Goal: Information Seeking & Learning: Find specific fact

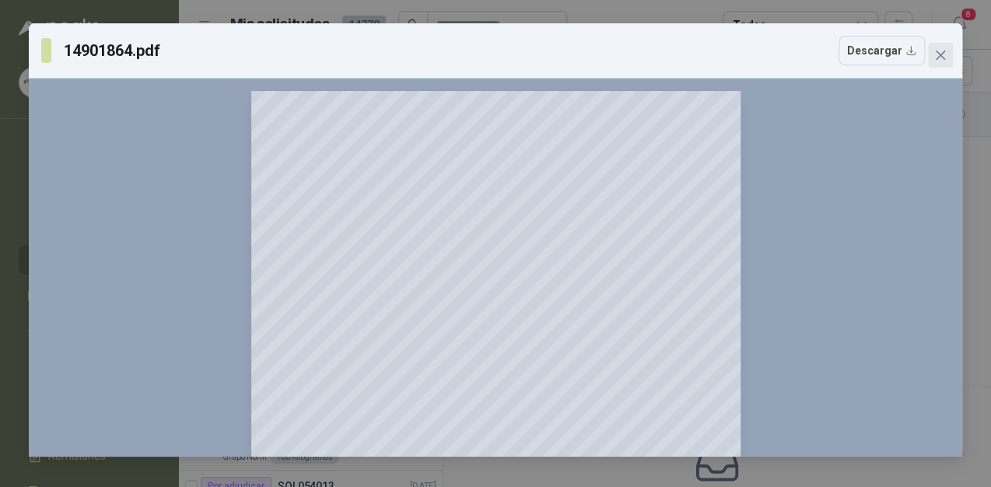
scroll to position [1046, 0]
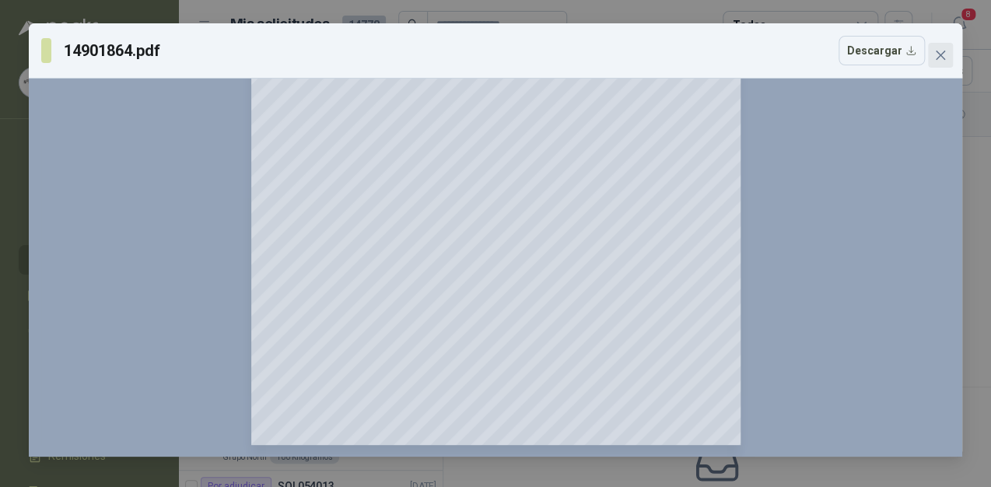
click at [937, 51] on icon "close" at bounding box center [940, 55] width 12 height 12
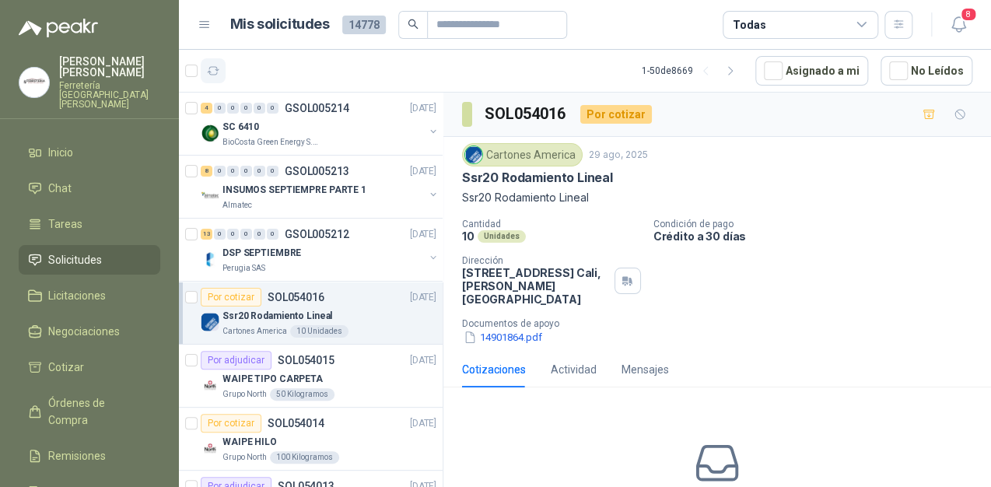
click at [222, 72] on button "button" at bounding box center [213, 70] width 25 height 25
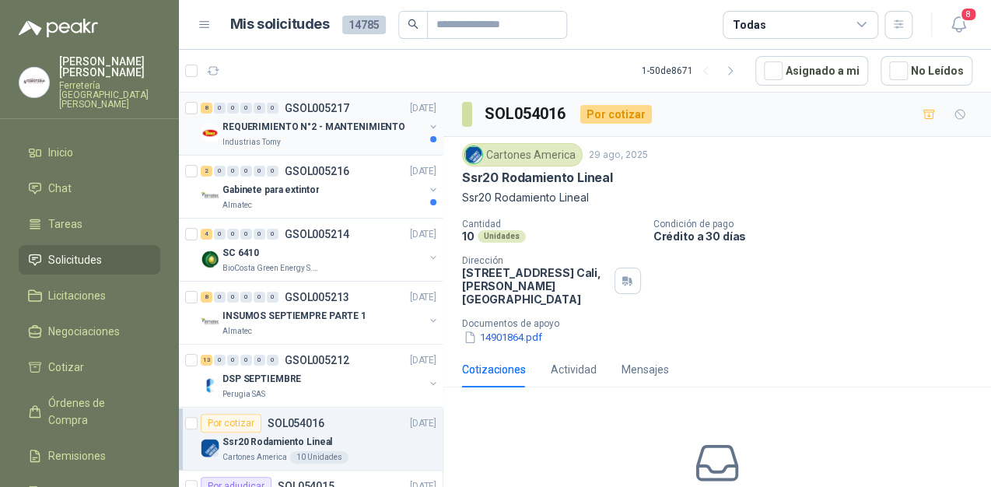
click at [315, 133] on p "REQUERIMIENTO N°2 - MANTENIMIENTO" at bounding box center [313, 127] width 183 height 15
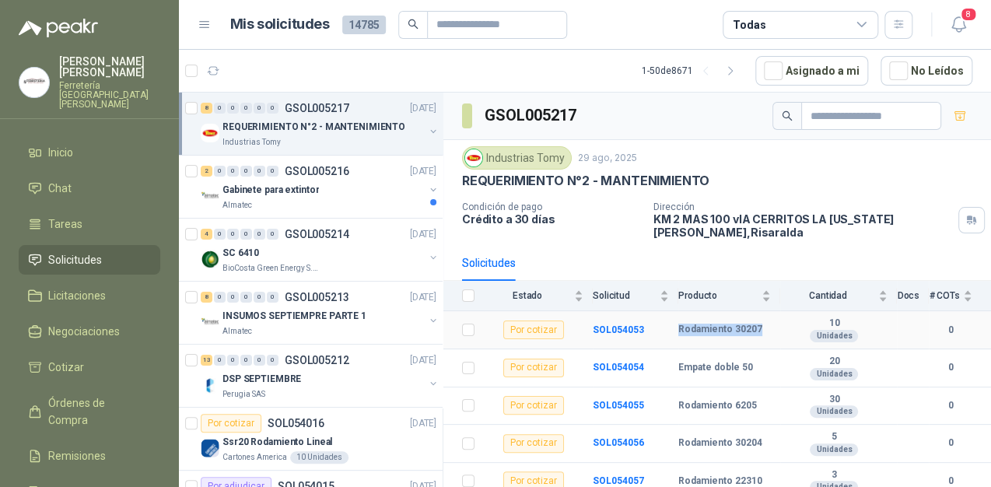
drag, startPoint x: 703, startPoint y: 331, endPoint x: 658, endPoint y: 328, distance: 45.2
click at [658, 328] on tr "Por cotizar SOL054053 Rodamiento 30207  10 Unidades 0" at bounding box center [717, 330] width 548 height 38
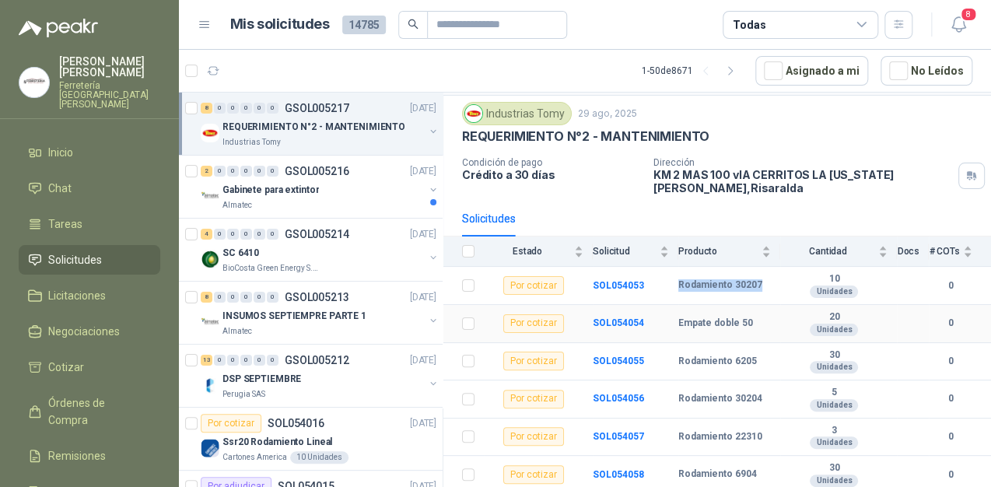
scroll to position [62, 0]
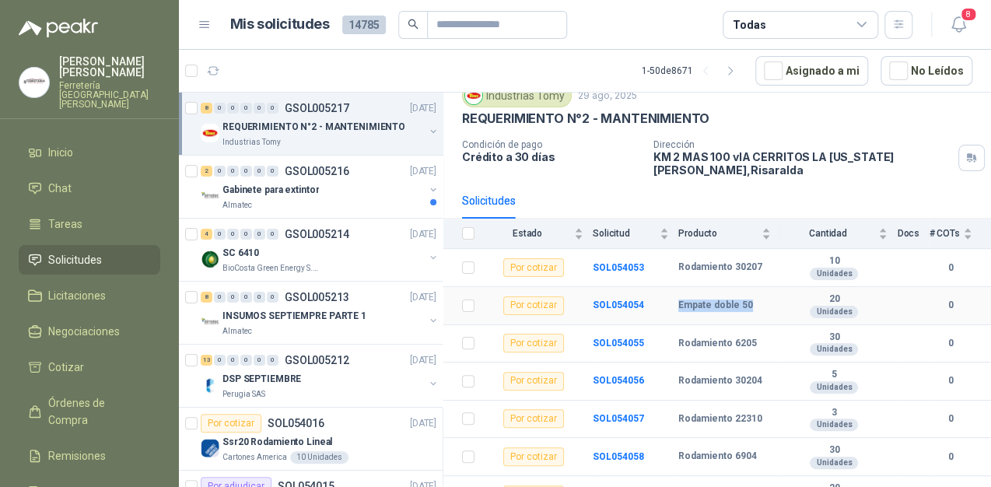
drag, startPoint x: 748, startPoint y: 300, endPoint x: 678, endPoint y: 302, distance: 70.0
click at [678, 302] on b "Empate doble 50" at bounding box center [715, 305] width 75 height 12
copy b "Empate doble 50"
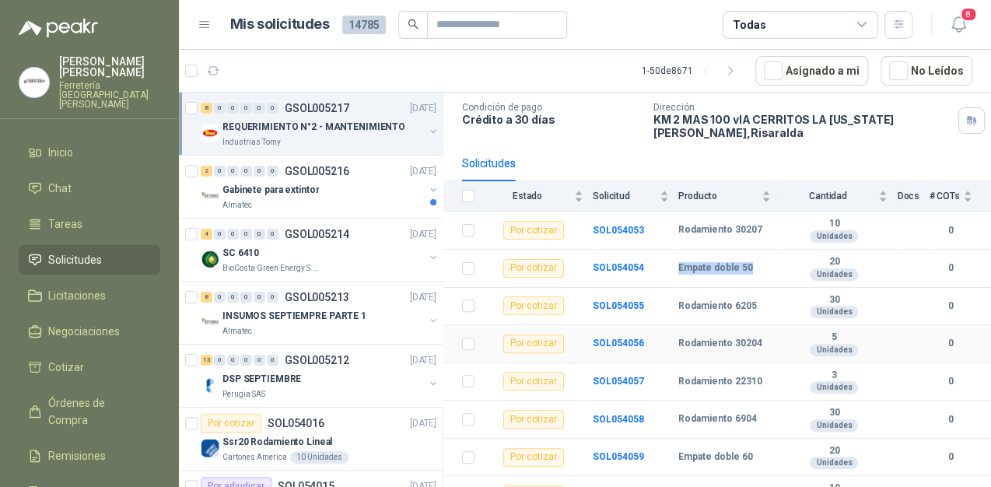
scroll to position [120, 0]
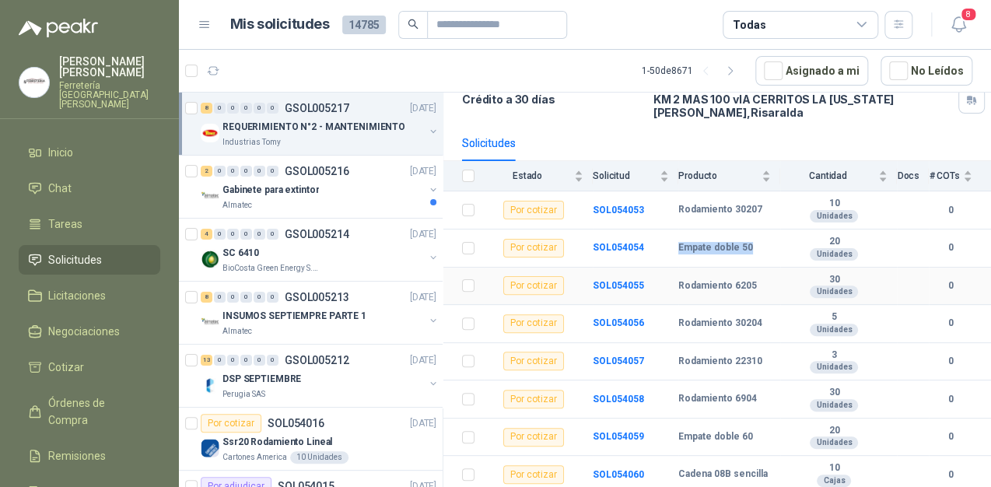
drag, startPoint x: 678, startPoint y: 280, endPoint x: 759, endPoint y: 279, distance: 80.9
click at [759, 279] on td "Rodamiento 6205" at bounding box center [729, 287] width 102 height 38
copy b "Rodamiento 6205"
drag, startPoint x: 722, startPoint y: 330, endPoint x: 679, endPoint y: 320, distance: 43.8
click at [679, 320] on b "Rodamiento 30204" at bounding box center [720, 323] width 84 height 12
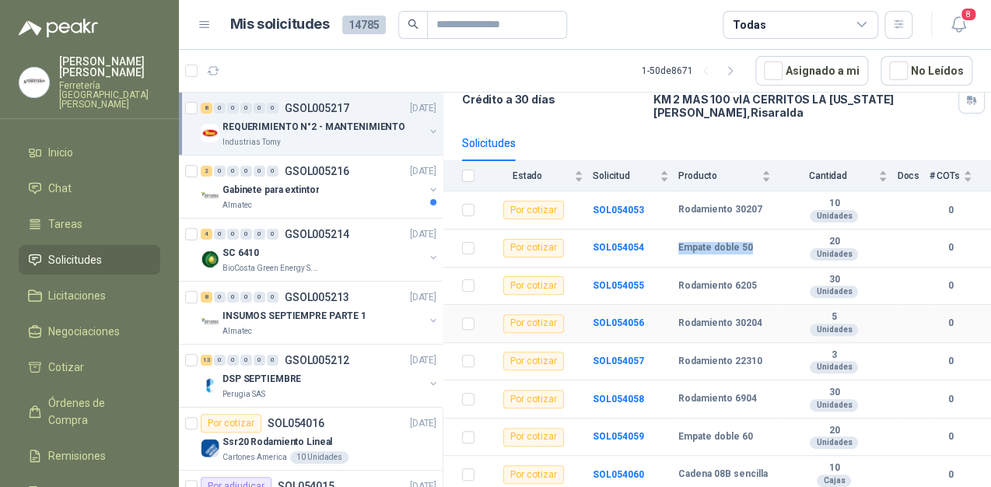
copy b "Rodamiento 30204"
drag, startPoint x: 709, startPoint y: 367, endPoint x: 679, endPoint y: 353, distance: 32.7
click at [679, 355] on b "Rodamiento 22310" at bounding box center [720, 361] width 84 height 12
copy b "Rodamiento 22310"
drag, startPoint x: 677, startPoint y: 397, endPoint x: 768, endPoint y: 394, distance: 91.0
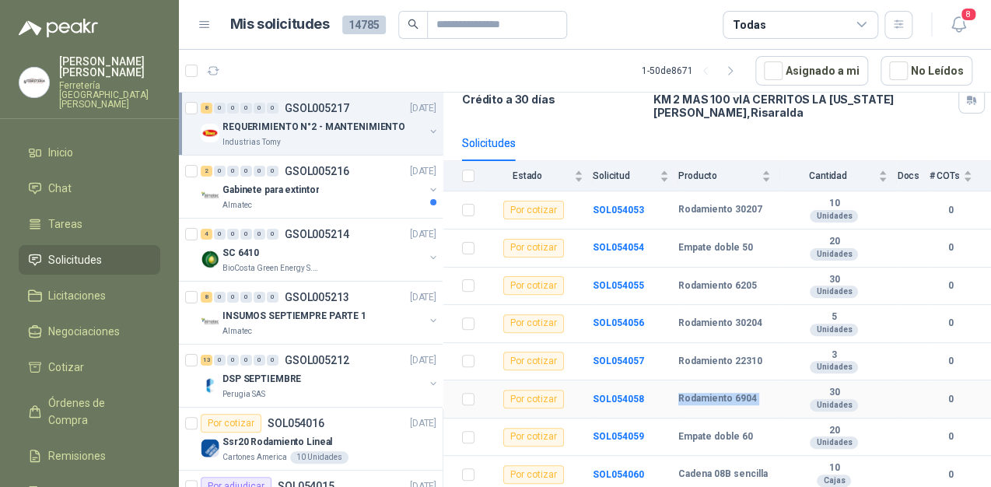
click at [768, 394] on tr "Por cotizar SOL054058 Rodamiento 6904  30 Unidades 0" at bounding box center [717, 399] width 548 height 38
copy tr "Rodamiento 6904"
drag, startPoint x: 712, startPoint y: 475, endPoint x: 672, endPoint y: 463, distance: 42.3
click at [672, 463] on tr "Por cotizar SOL054060 Cadena 08B sencilla  10 Cajas 0" at bounding box center [717, 475] width 548 height 38
copy tr "Cadena 08B sencilla"
